Goal: Task Accomplishment & Management: Complete application form

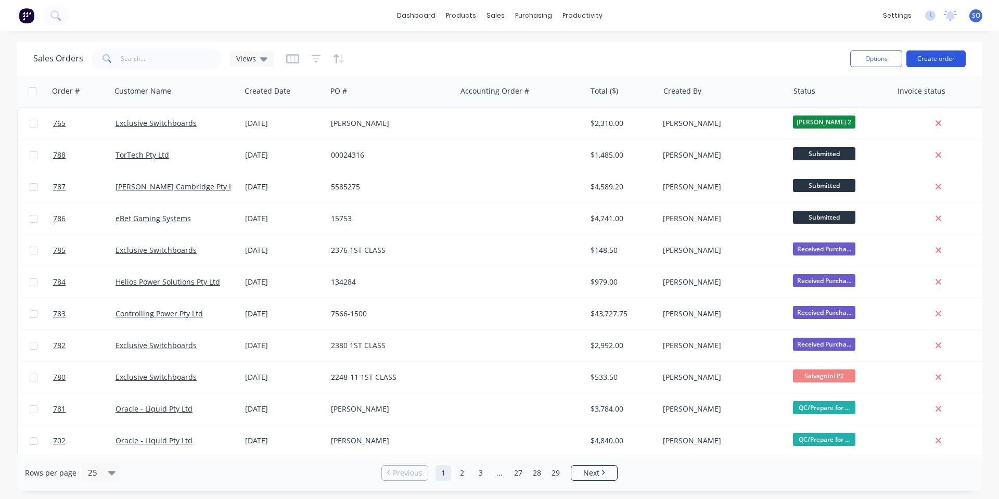
click at [938, 55] on button "Create order" at bounding box center [935, 58] width 59 height 17
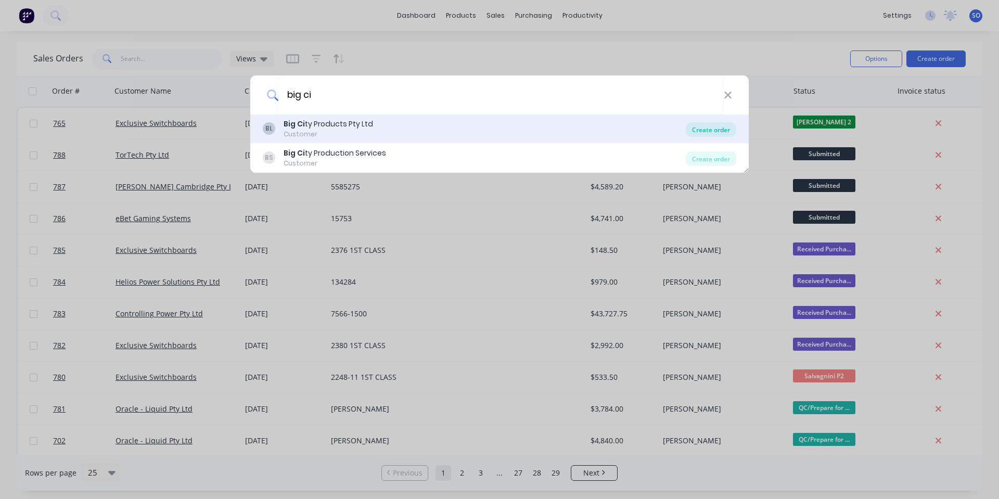
type input "big ci"
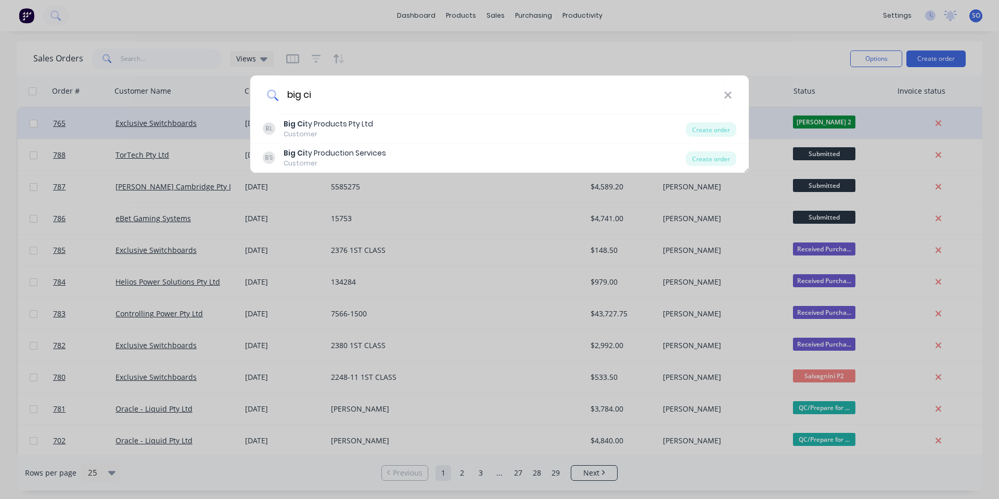
drag, startPoint x: 700, startPoint y: 127, endPoint x: 690, endPoint y: 125, distance: 10.6
click at [700, 127] on div "Create order" at bounding box center [711, 129] width 50 height 15
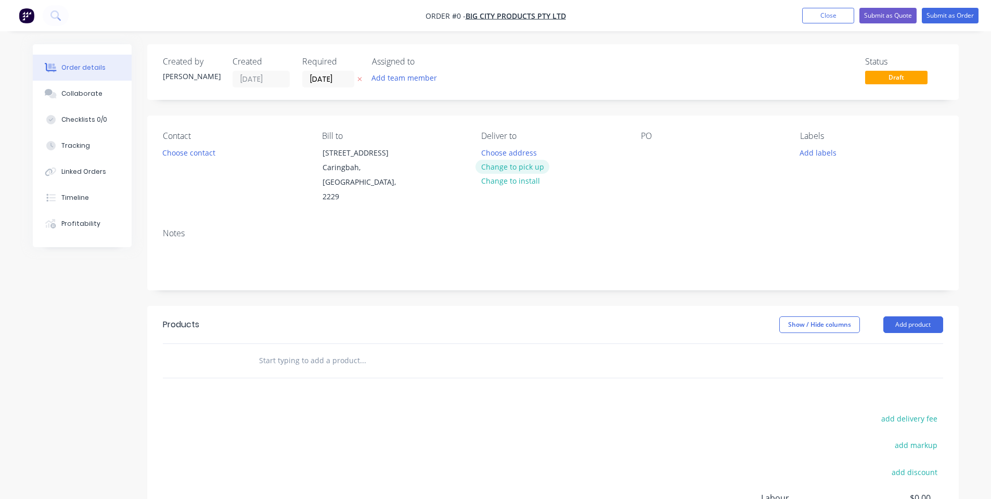
click at [535, 165] on button "Change to pick up" at bounding box center [512, 167] width 74 height 14
click at [216, 151] on button "Choose contact" at bounding box center [189, 152] width 64 height 14
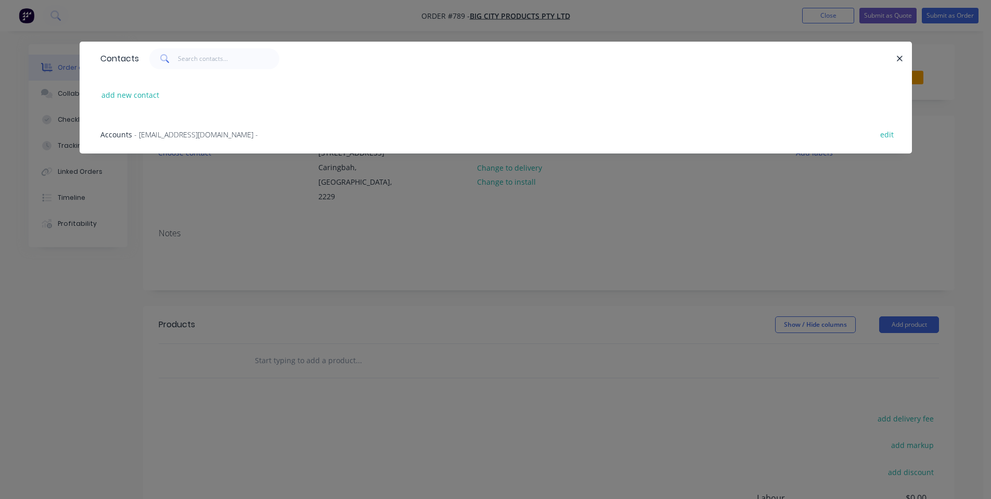
click at [285, 261] on div "Contacts add new contact Accounts - [EMAIL_ADDRESS][DOMAIN_NAME] - edit" at bounding box center [495, 249] width 991 height 499
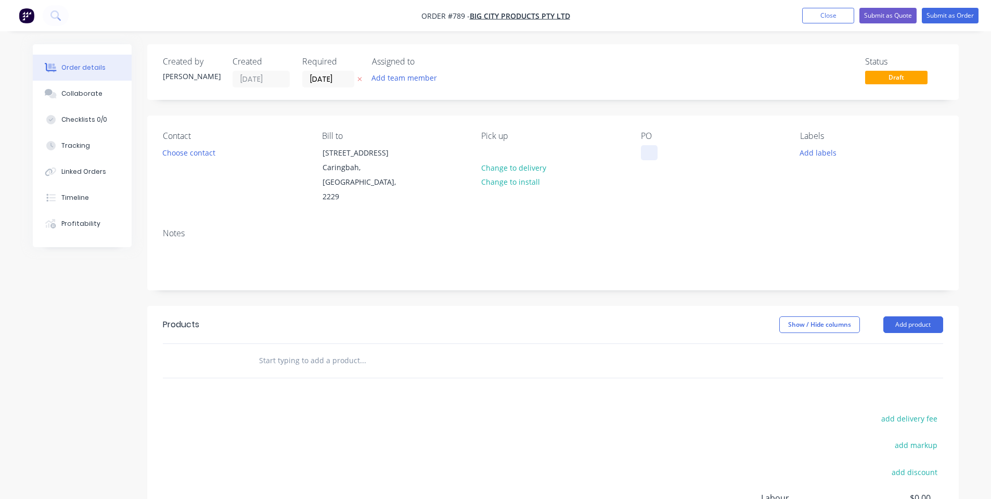
click at [648, 152] on div at bounding box center [649, 152] width 17 height 15
click at [713, 202] on div "Contact Choose contact Bill to [STREET_ADDRESS] Pick up Change to delivery Chan…" at bounding box center [553, 167] width 812 height 105
click at [804, 154] on button "Add labels" at bounding box center [818, 152] width 48 height 14
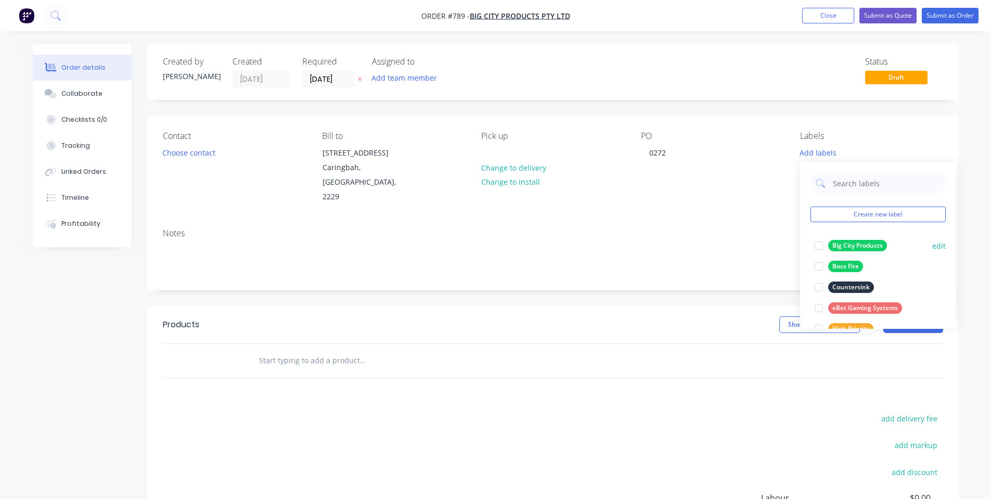
click at [858, 249] on div "Big City Products" at bounding box center [857, 245] width 59 height 11
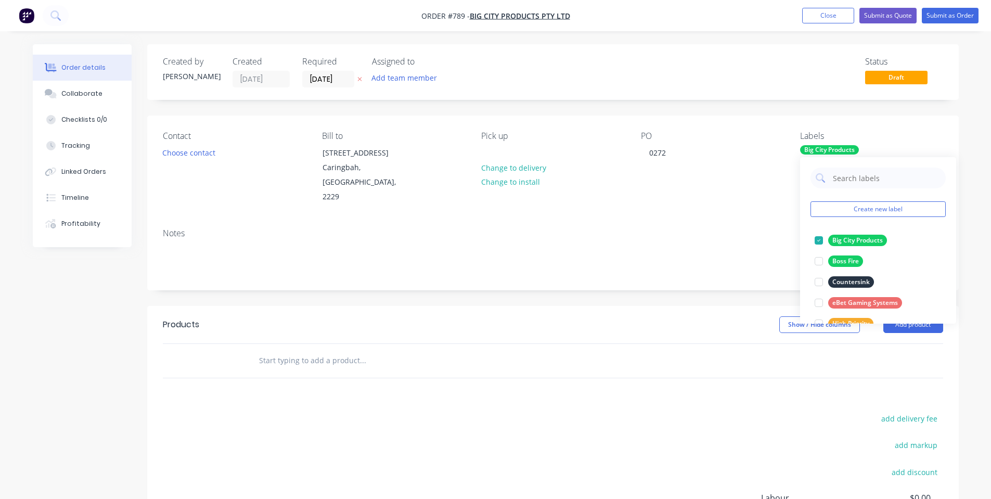
click at [660, 228] on div "Notes" at bounding box center [553, 233] width 780 height 10
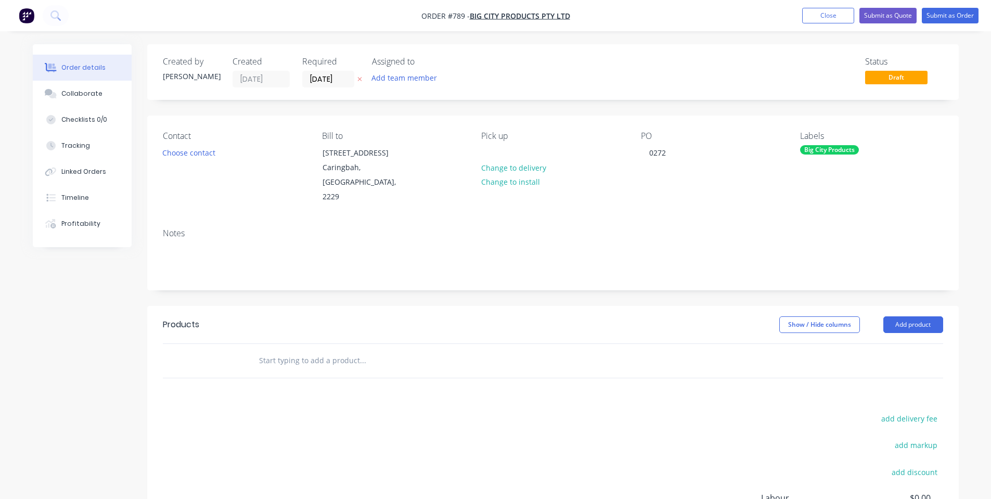
drag, startPoint x: 253, startPoint y: 341, endPoint x: 274, endPoint y: 343, distance: 20.9
click at [259, 350] on div at bounding box center [406, 360] width 312 height 21
click at [278, 350] on input "text" at bounding box center [363, 360] width 208 height 21
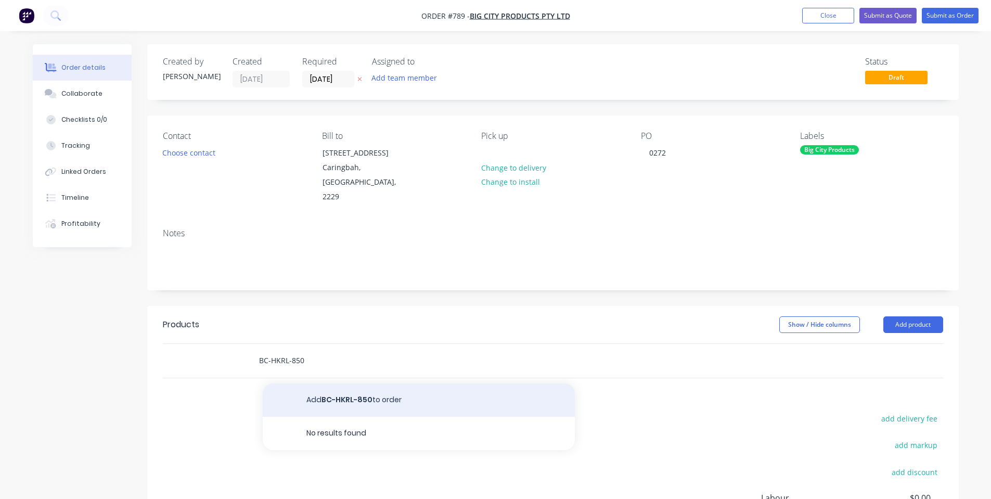
type input "BC-HKRL-850"
click at [314, 383] on button "Add BC-HKRL-850 to order" at bounding box center [419, 399] width 312 height 33
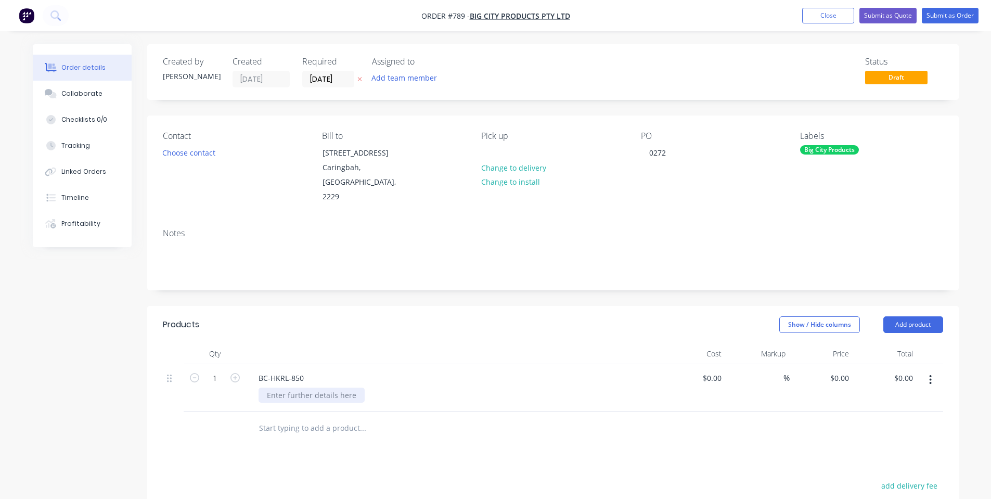
click at [323, 388] on div at bounding box center [312, 395] width 106 height 15
click at [404, 343] on div at bounding box center [454, 353] width 416 height 21
click at [841, 370] on div "0 0" at bounding box center [847, 377] width 12 height 15
type input "$198.00"
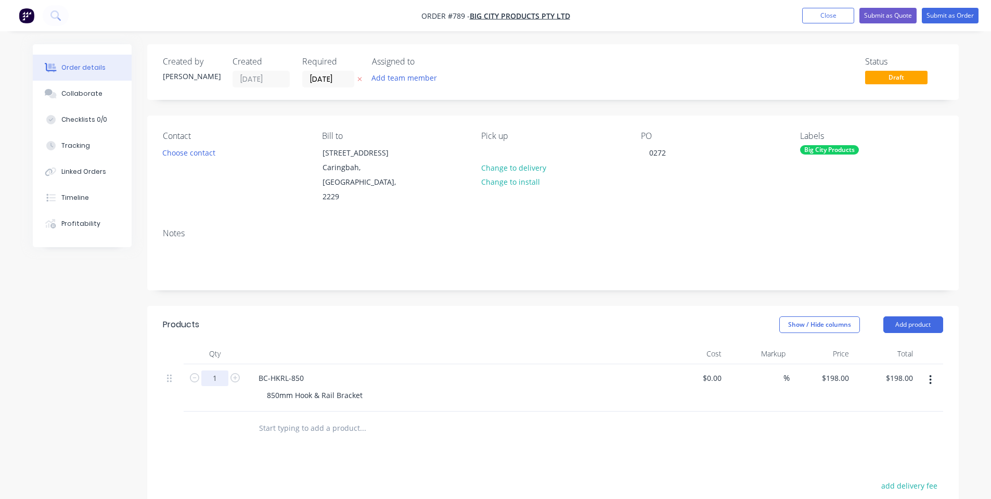
click at [215, 370] on input "1" at bounding box center [214, 378] width 27 height 16
type input "9"
type input "$1,782.00"
click at [290, 316] on div "Products" at bounding box center [246, 324] width 166 height 17
click at [963, 16] on button "Submit as Order" at bounding box center [950, 16] width 57 height 16
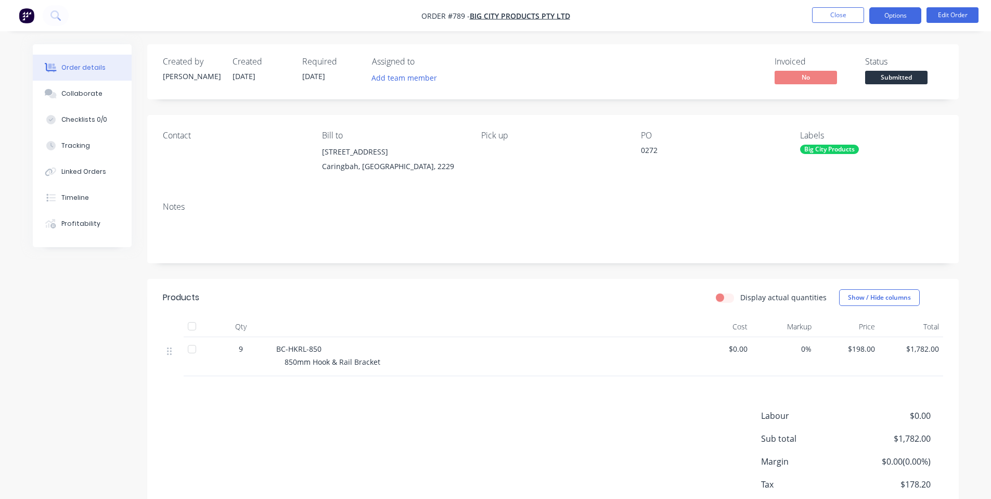
click at [898, 16] on button "Options" at bounding box center [895, 15] width 52 height 17
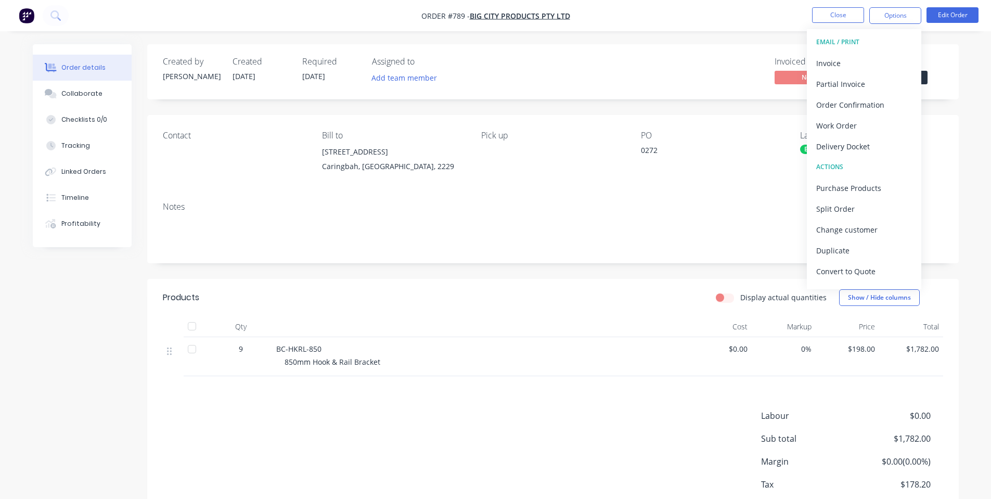
click at [768, 59] on div "Invoiced No Status Submitted" at bounding box center [709, 72] width 467 height 30
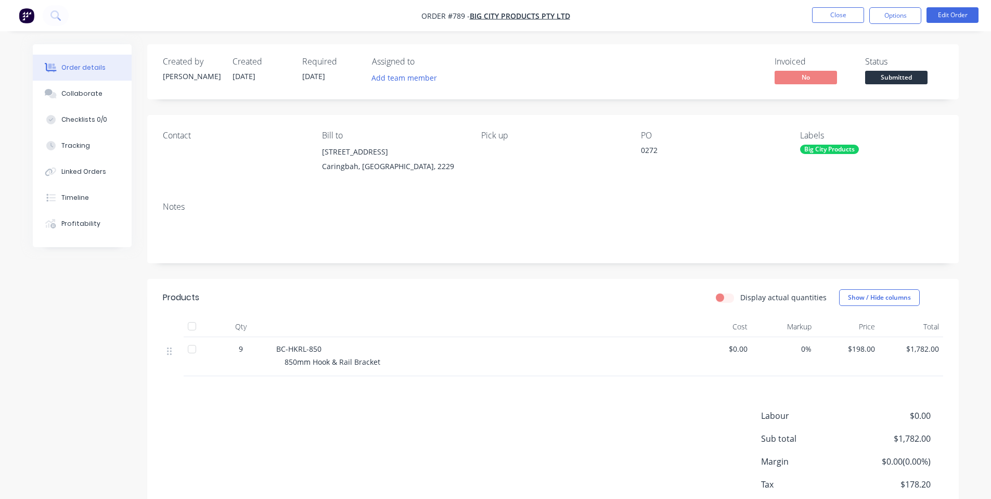
click at [890, 72] on span "Submitted" at bounding box center [896, 77] width 62 height 13
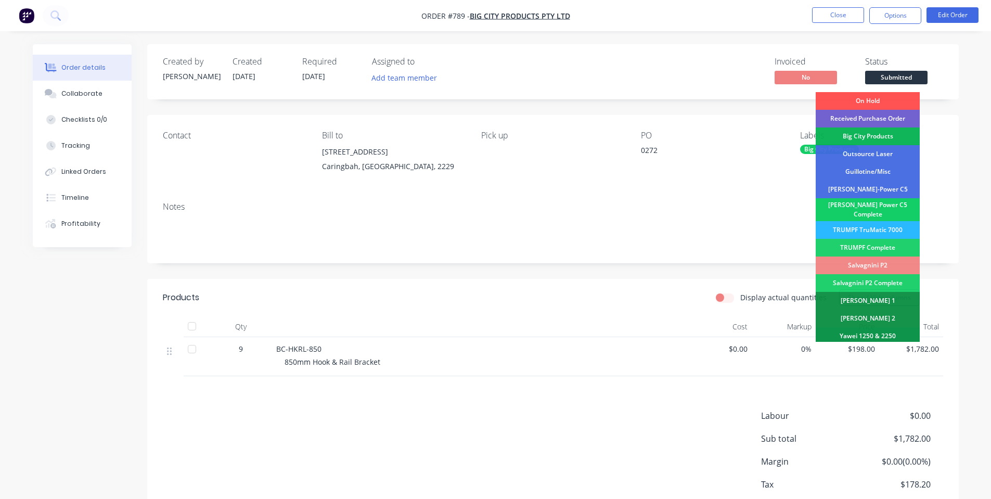
scroll to position [291, 0]
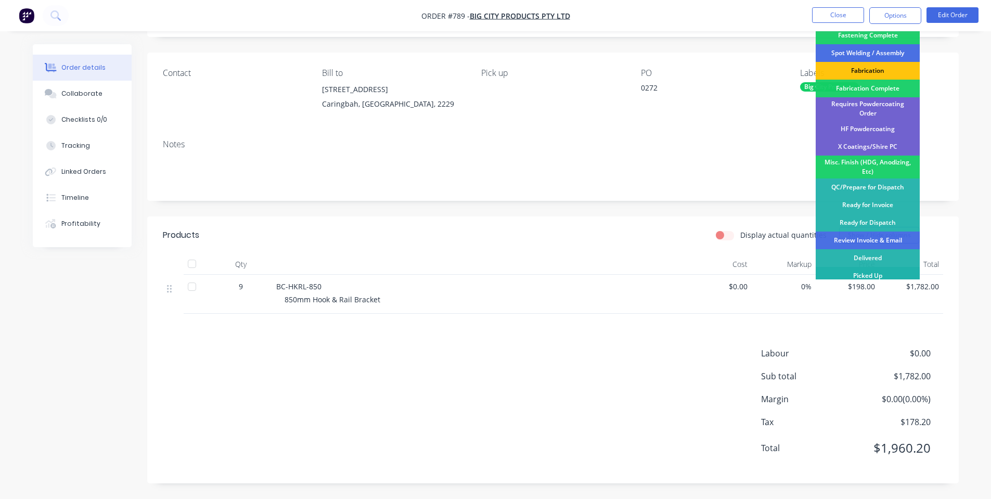
click at [878, 268] on div "Picked Up" at bounding box center [868, 276] width 104 height 18
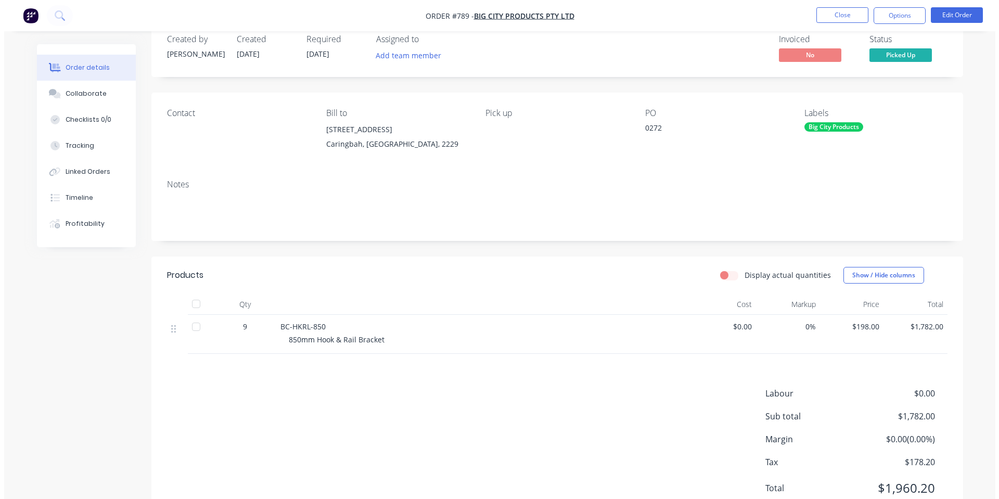
scroll to position [0, 0]
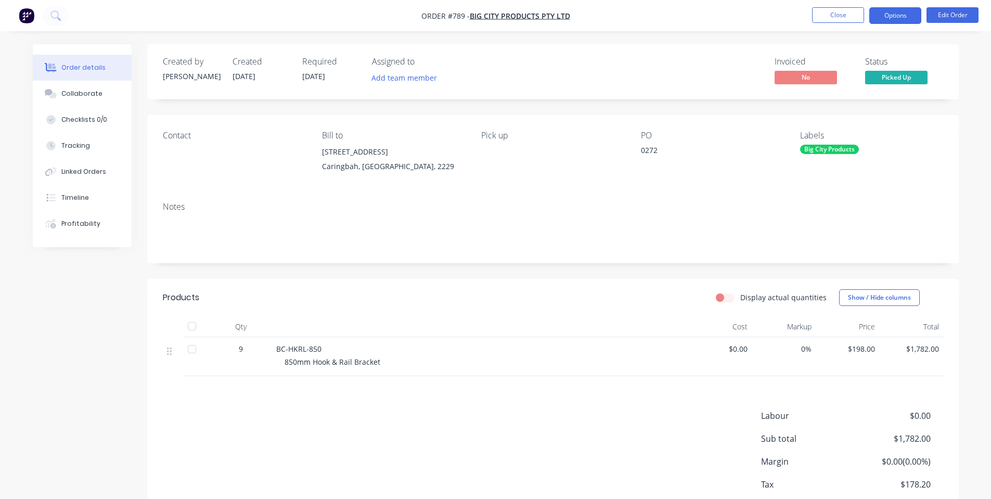
click at [898, 17] on button "Options" at bounding box center [895, 15] width 52 height 17
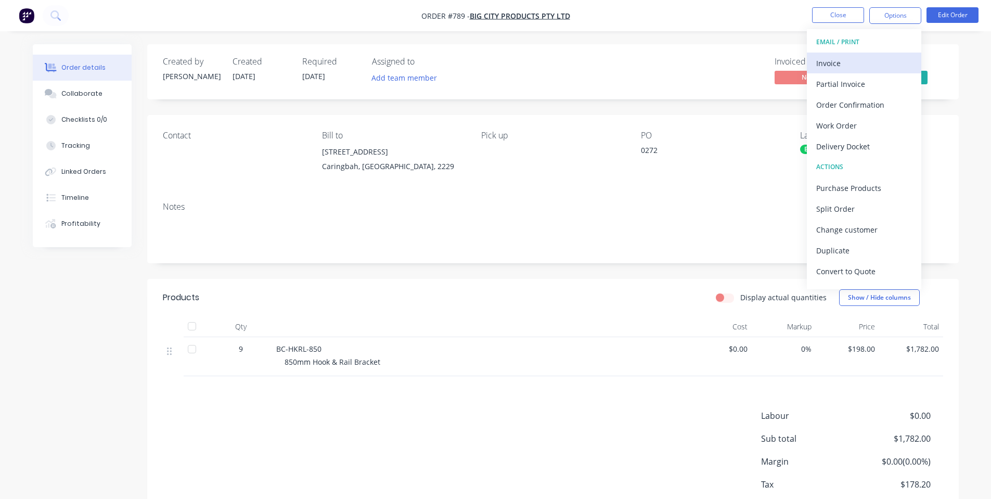
click at [887, 67] on div "Invoice" at bounding box center [864, 63] width 96 height 15
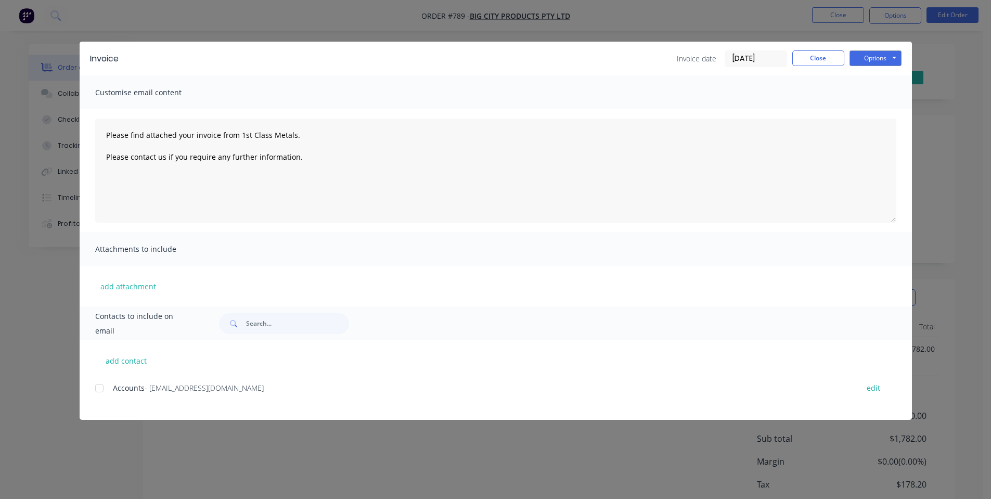
click at [98, 386] on div at bounding box center [99, 388] width 21 height 21
click at [893, 61] on button "Options" at bounding box center [875, 58] width 52 height 16
click at [866, 107] on button "Email" at bounding box center [882, 110] width 67 height 17
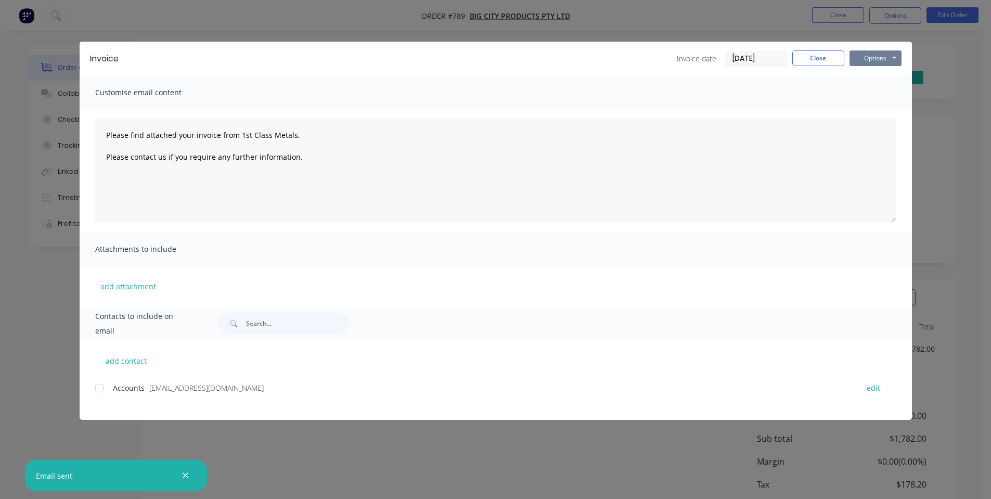
click at [866, 51] on button "Options" at bounding box center [875, 58] width 52 height 16
click at [871, 83] on button "Preview" at bounding box center [882, 76] width 67 height 17
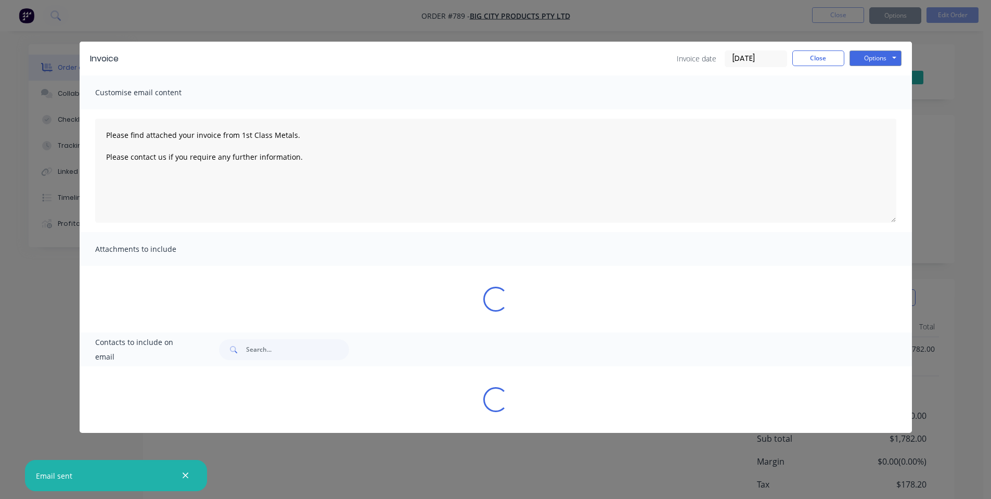
type textarea "Please find attached your invoice from 1st Class Metals. Please contact us if y…"
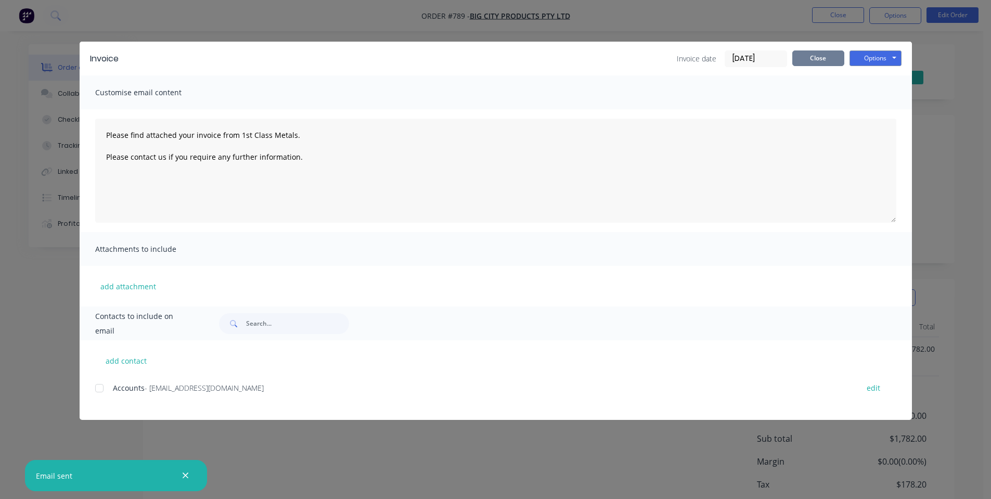
click at [833, 59] on button "Close" at bounding box center [818, 58] width 52 height 16
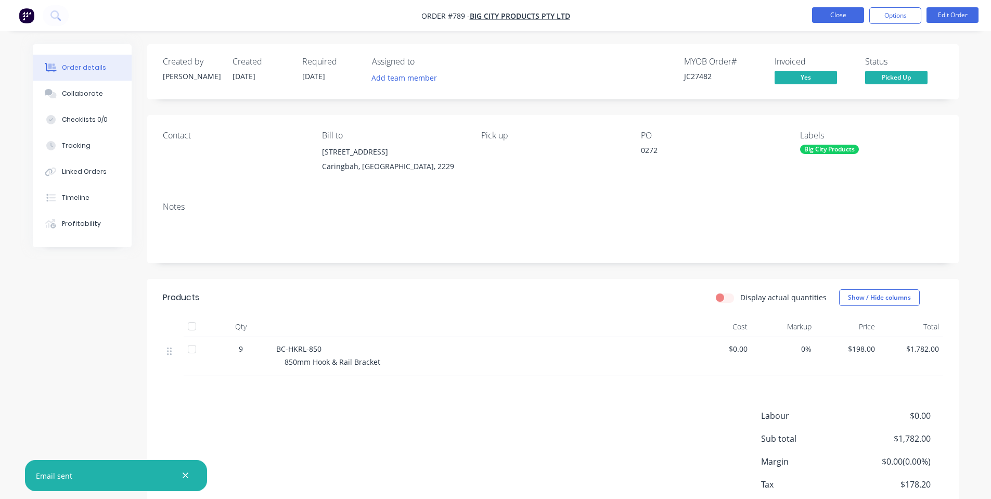
click at [833, 14] on button "Close" at bounding box center [838, 15] width 52 height 16
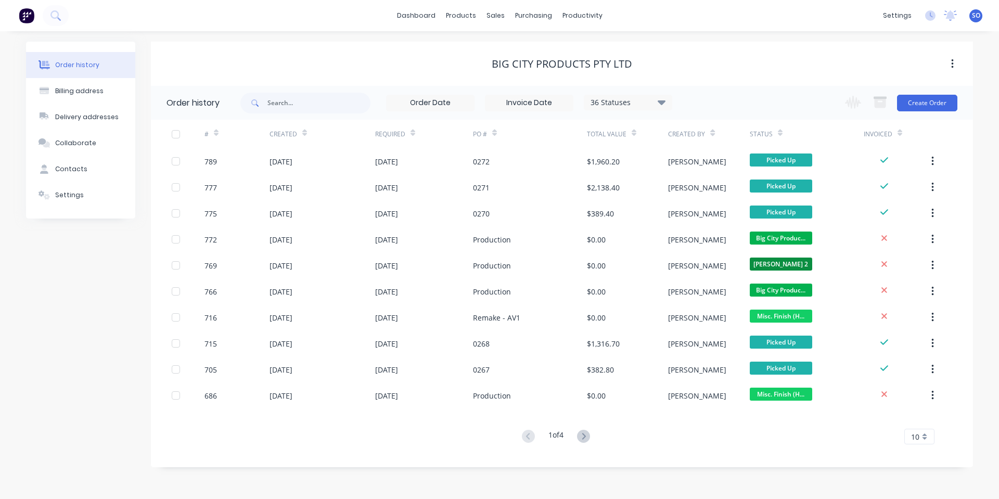
click at [675, 40] on div "Order history Billing address Delivery addresses Collaborate Contacts Settings …" at bounding box center [499, 265] width 999 height 468
